Goal: Task Accomplishment & Management: Use online tool/utility

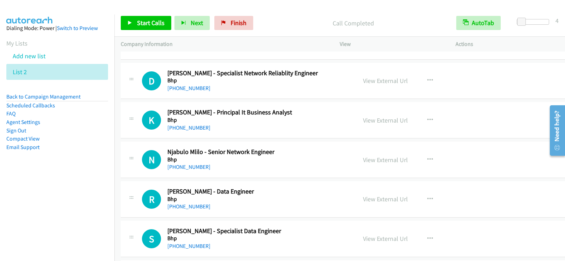
scroll to position [6710, 0]
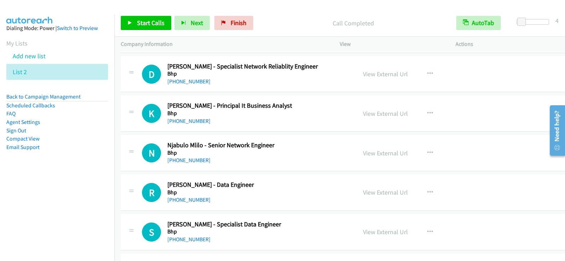
click at [265, 85] on div "+61 423 190 771" at bounding box center [255, 81] width 176 height 8
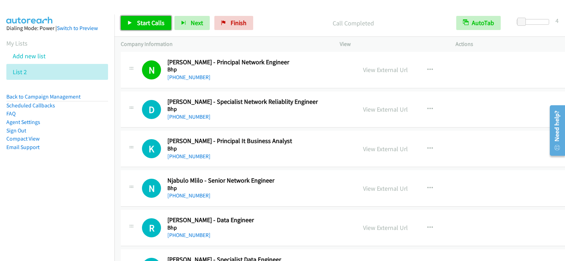
click at [150, 23] on span "Start Calls" at bounding box center [151, 23] width 28 height 8
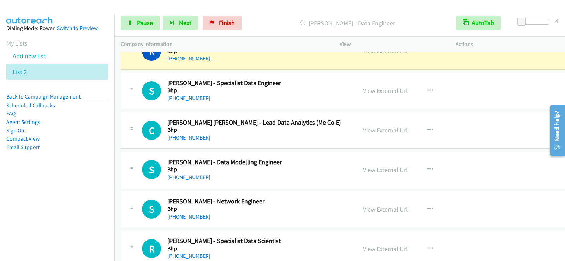
scroll to position [6816, 0]
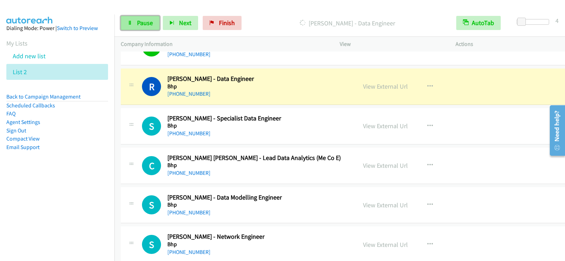
click at [144, 22] on span "Pause" at bounding box center [145, 23] width 16 height 8
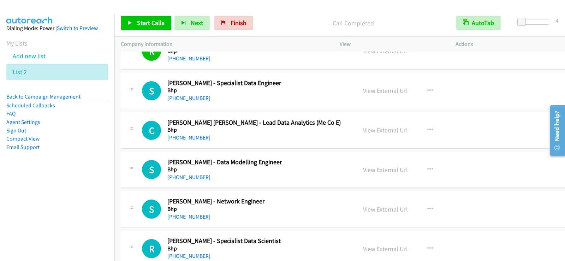
scroll to position [6887, 0]
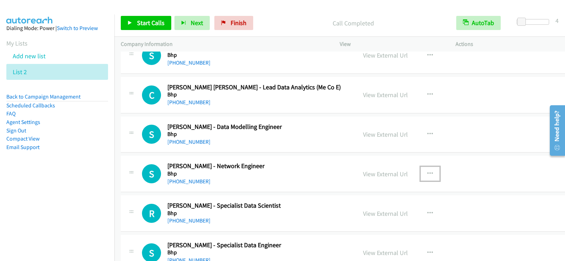
click at [427, 171] on icon "button" at bounding box center [430, 174] width 6 height 6
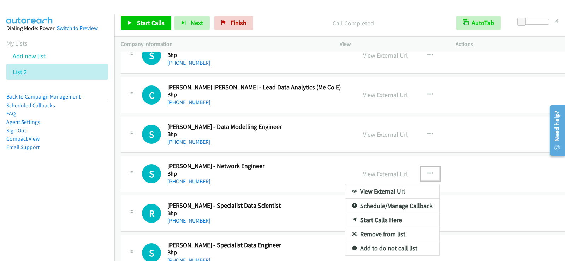
click at [374, 220] on link "Start Calls Here" at bounding box center [392, 220] width 94 height 14
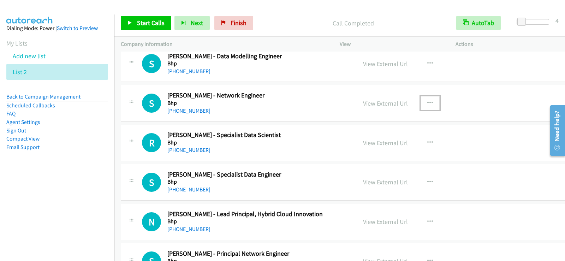
scroll to position [6993, 0]
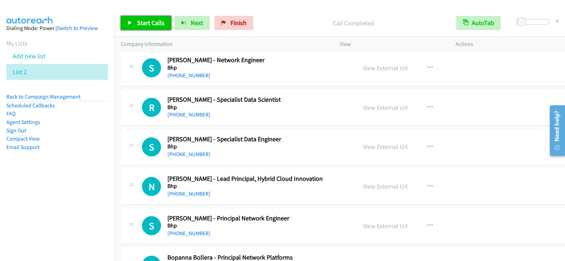
click at [142, 27] on link "Start Calls" at bounding box center [146, 23] width 51 height 14
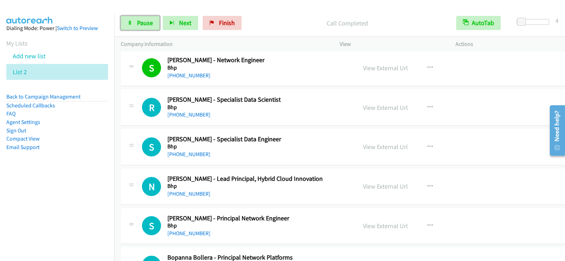
drag, startPoint x: 143, startPoint y: 24, endPoint x: 202, endPoint y: 60, distance: 69.8
click at [143, 24] on span "Pause" at bounding box center [145, 23] width 16 height 8
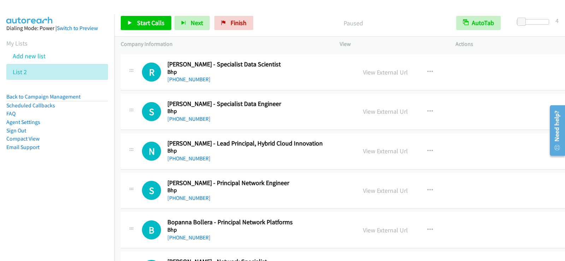
scroll to position [7099, 0]
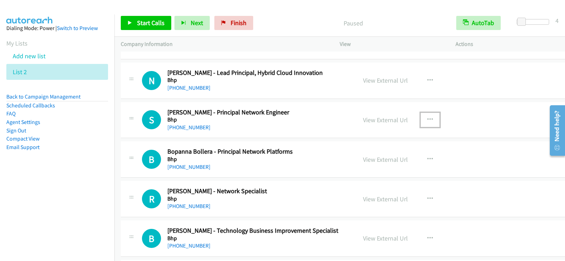
click at [427, 118] on icon "button" at bounding box center [430, 120] width 6 height 6
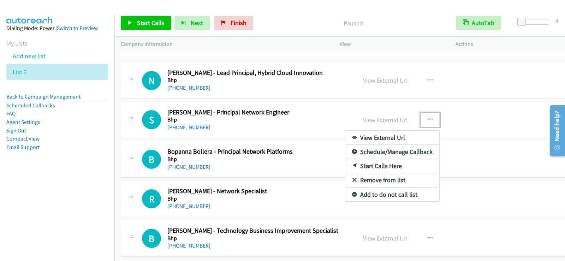
click at [384, 165] on link "Start Calls Here" at bounding box center [392, 166] width 94 height 14
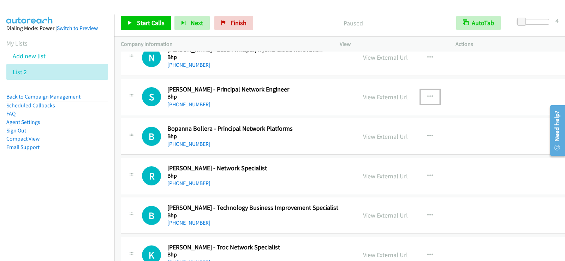
scroll to position [7134, 0]
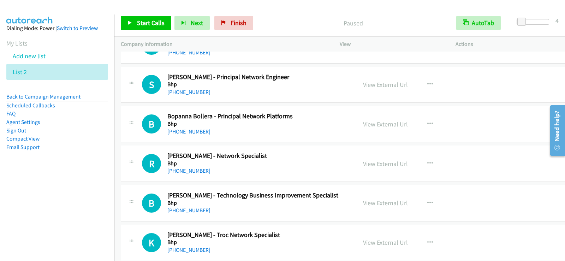
click at [46, 261] on nav "Dialing Mode: Power | Switch to Preview My Lists Add new list List 2 Back to Ca…" at bounding box center [57, 144] width 115 height 261
click at [161, 26] on span "Start Calls" at bounding box center [151, 23] width 28 height 8
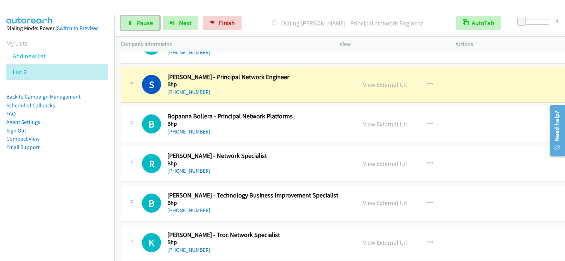
drag, startPoint x: 133, startPoint y: 22, endPoint x: 390, endPoint y: 44, distance: 257.7
click at [133, 22] on link "Pause" at bounding box center [140, 23] width 39 height 14
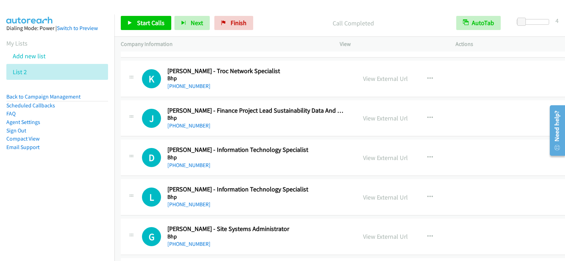
scroll to position [7310, 0]
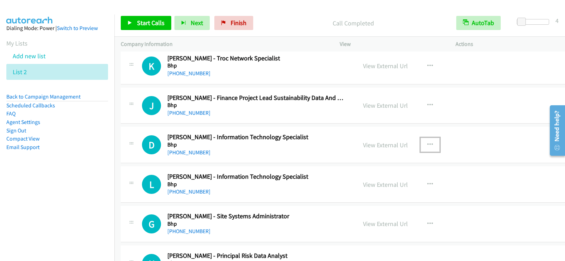
click at [428, 144] on button "button" at bounding box center [430, 145] width 19 height 14
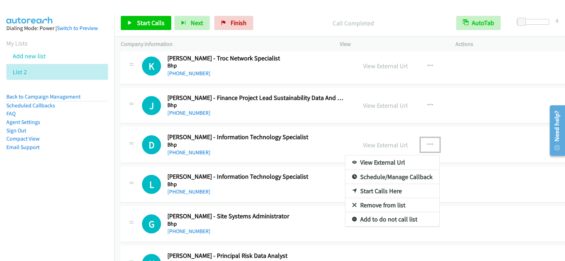
click at [367, 194] on link "Start Calls Here" at bounding box center [392, 191] width 94 height 14
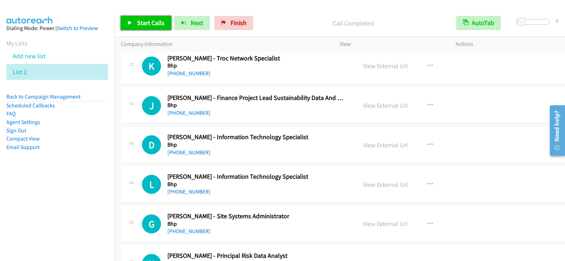
click at [139, 25] on span "Start Calls" at bounding box center [151, 23] width 28 height 8
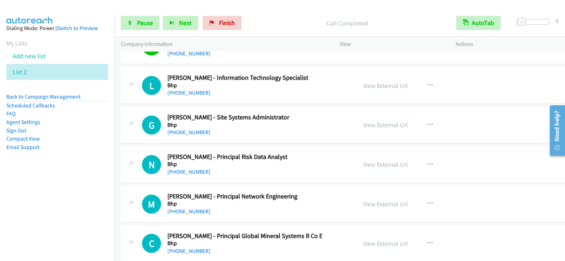
scroll to position [7416, 0]
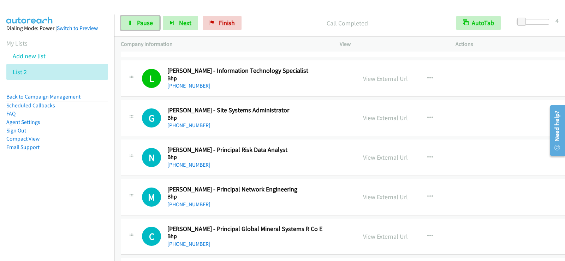
drag, startPoint x: 145, startPoint y: 26, endPoint x: 147, endPoint y: 31, distance: 5.5
click at [145, 26] on span "Pause" at bounding box center [145, 23] width 16 height 8
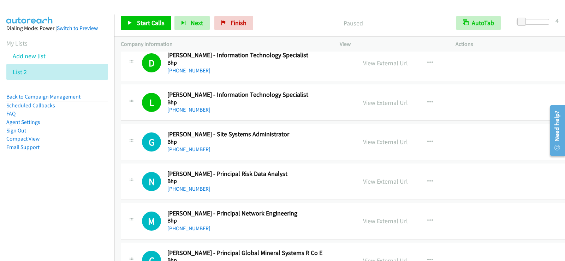
scroll to position [7381, 0]
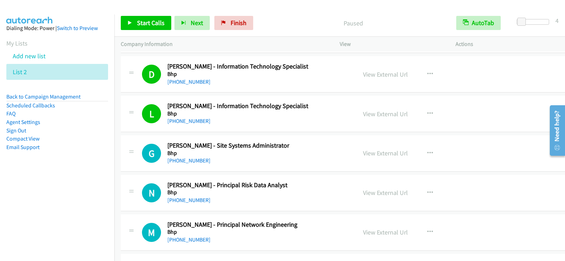
click at [156, 30] on div "Start Calls Pause Next Finish Paused AutoTab AutoTab 4" at bounding box center [339, 23] width 451 height 27
click at [156, 25] on span "Start Calls" at bounding box center [151, 23] width 28 height 8
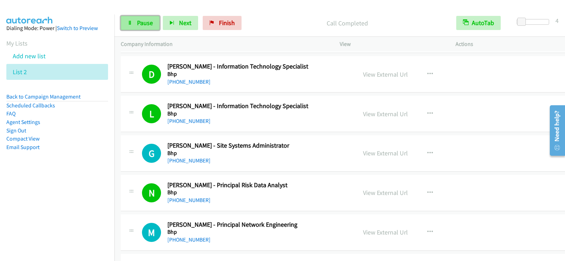
click at [124, 23] on link "Pause" at bounding box center [140, 23] width 39 height 14
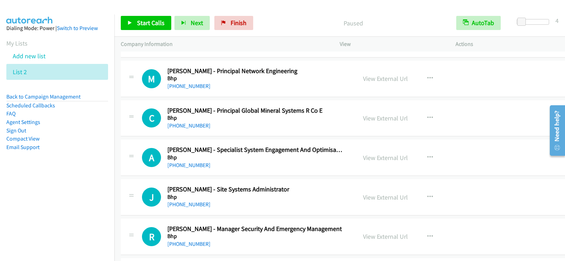
scroll to position [7522, 0]
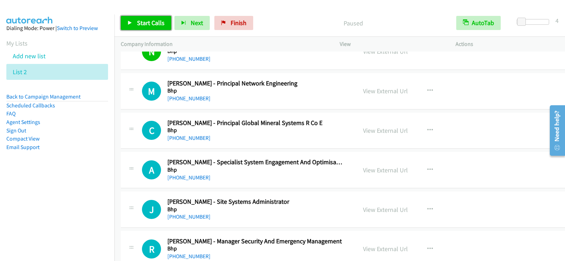
click at [152, 22] on span "Start Calls" at bounding box center [151, 23] width 28 height 8
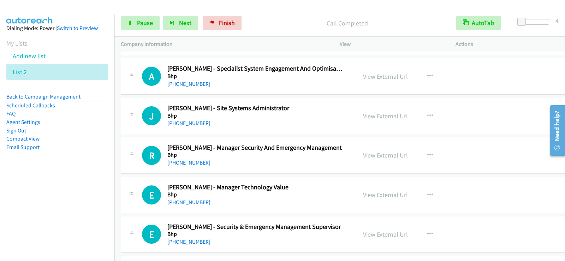
scroll to position [7628, 0]
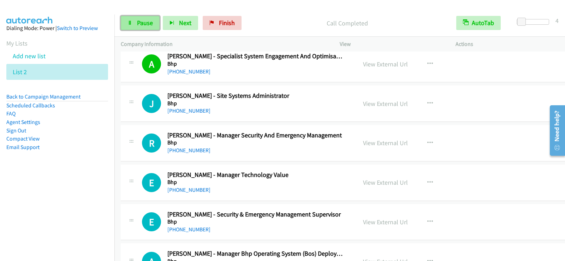
click at [124, 25] on link "Pause" at bounding box center [140, 23] width 39 height 14
click at [152, 24] on span "Start Calls" at bounding box center [151, 23] width 28 height 8
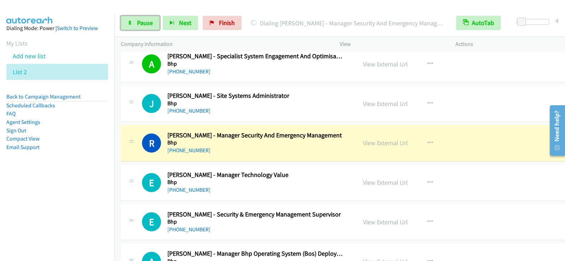
drag, startPoint x: 140, startPoint y: 25, endPoint x: 137, endPoint y: 39, distance: 14.8
click at [140, 25] on span "Pause" at bounding box center [145, 23] width 16 height 8
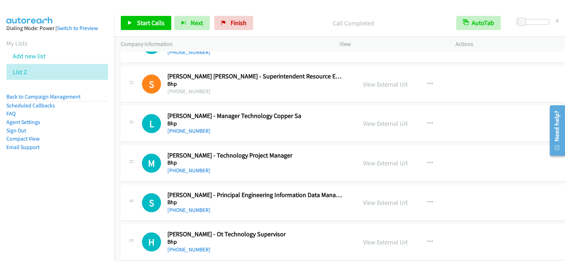
scroll to position [7875, 0]
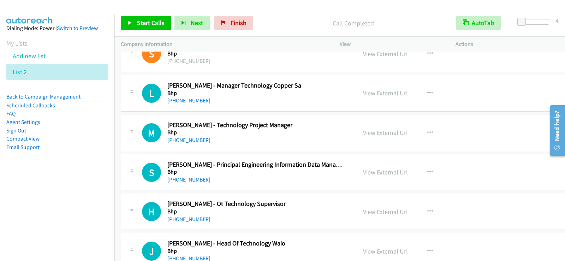
click at [270, 148] on div "M Callback Scheduled Michael Bett - Technology Project Manager Bhp Australia/Sy…" at bounding box center [344, 133] width 446 height 36
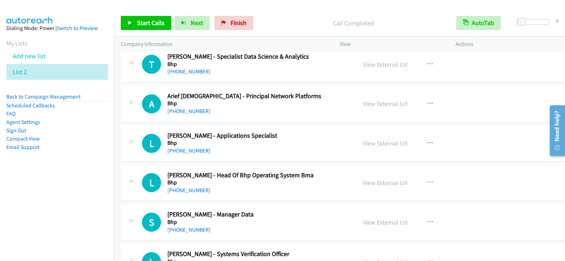
scroll to position [8335, 0]
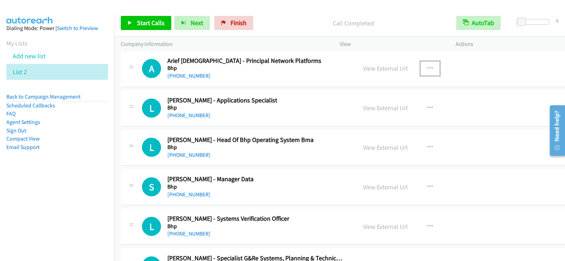
click at [427, 70] on icon "button" at bounding box center [430, 69] width 6 height 6
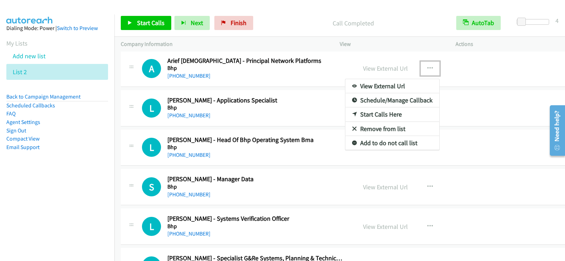
click at [362, 117] on link "Start Calls Here" at bounding box center [392, 114] width 94 height 14
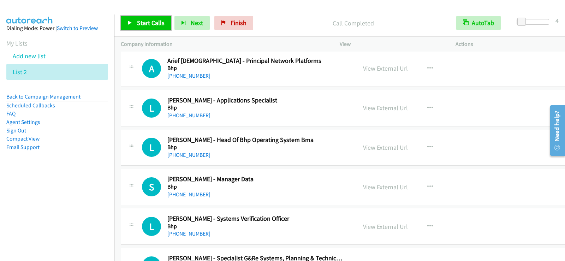
click at [138, 25] on span "Start Calls" at bounding box center [151, 23] width 28 height 8
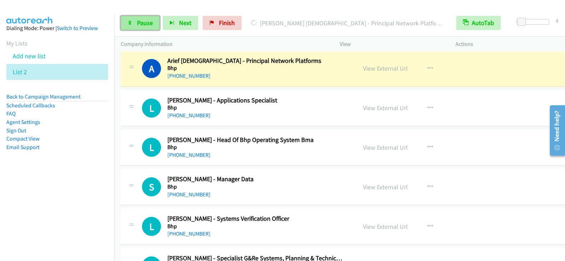
click at [150, 27] on link "Pause" at bounding box center [140, 23] width 39 height 14
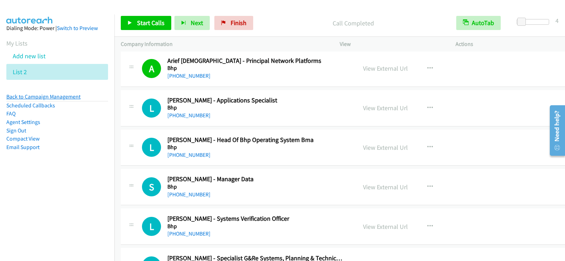
click at [54, 97] on link "Back to Campaign Management" at bounding box center [43, 96] width 74 height 7
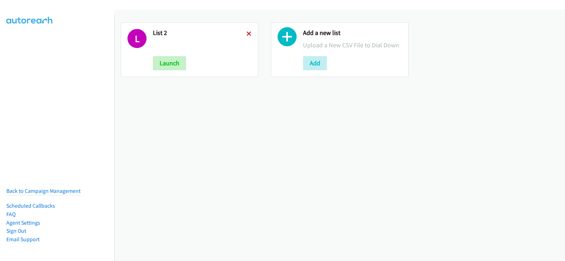
click at [247, 34] on icon at bounding box center [249, 34] width 5 height 5
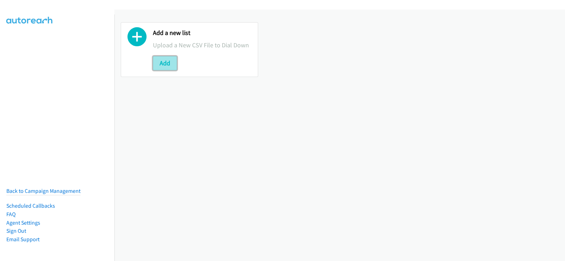
click at [160, 68] on button "Add" at bounding box center [165, 63] width 24 height 14
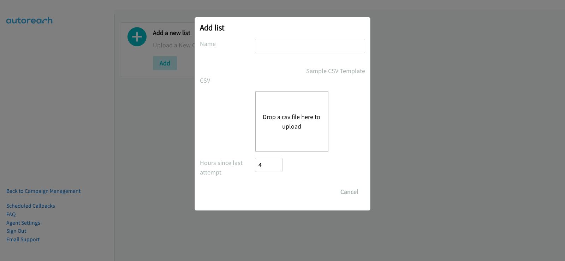
click at [278, 48] on input "text" at bounding box center [310, 46] width 110 height 14
type input "list 1"
click at [298, 111] on div "Drop a csv file here to upload" at bounding box center [291, 121] width 73 height 60
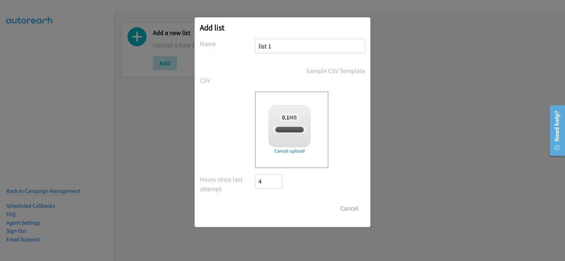
checkbox input "true"
click at [278, 212] on input "Save List" at bounding box center [273, 208] width 37 height 14
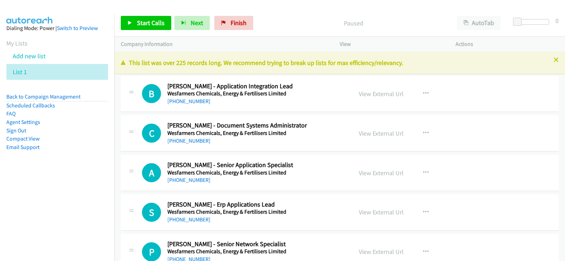
click at [550, 62] on div "[PHONE_NUMBER] Call failed - Please reload the list and try again This list was…" at bounding box center [339, 156] width 451 height 209
click at [554, 60] on icon at bounding box center [556, 60] width 5 height 5
